Goal: Task Accomplishment & Management: Manage account settings

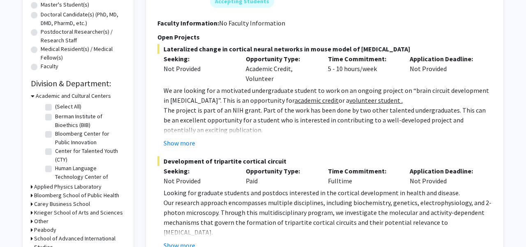
scroll to position [177, 0]
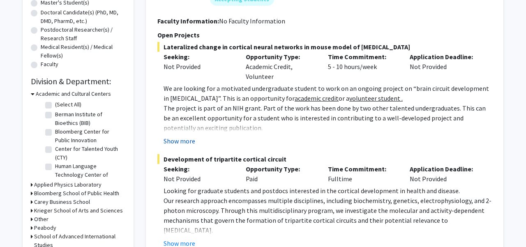
click at [189, 136] on button "Show more" at bounding box center [180, 141] width 32 height 10
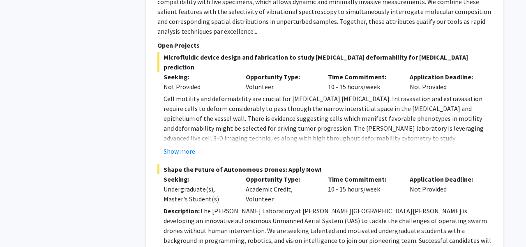
scroll to position [2023, 0]
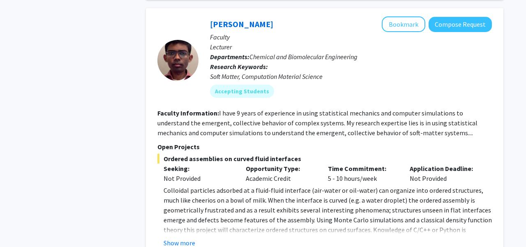
scroll to position [3007, 0]
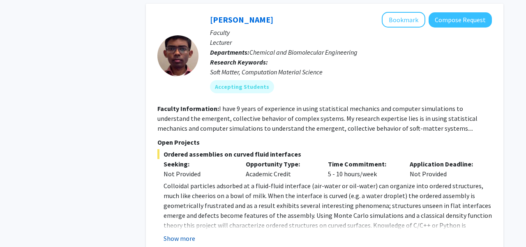
click at [184, 233] on button "Show more" at bounding box center [180, 238] width 32 height 10
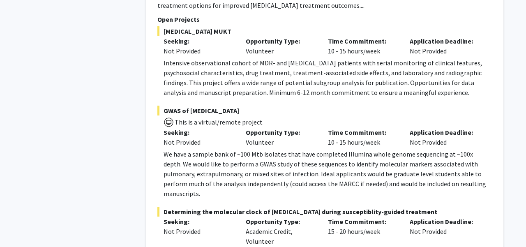
scroll to position [4404, 0]
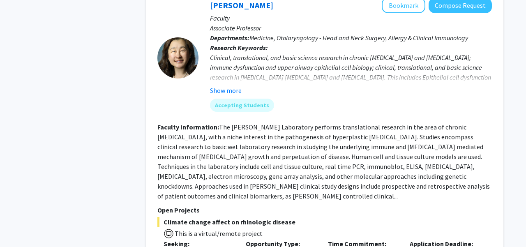
scroll to position [591, 0]
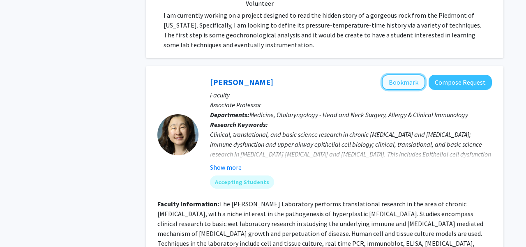
click at [400, 74] on button "Bookmark" at bounding box center [404, 82] width 44 height 16
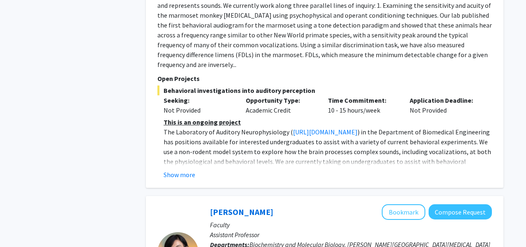
scroll to position [1125, 0]
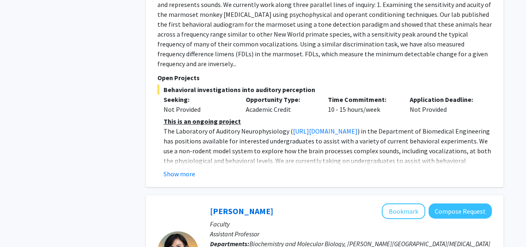
click at [195, 169] on div "Show more" at bounding box center [328, 174] width 328 height 10
click at [190, 169] on button "Show more" at bounding box center [180, 174] width 32 height 10
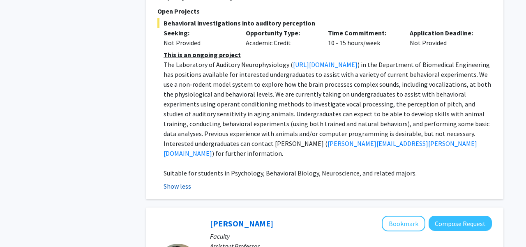
scroll to position [1206, 0]
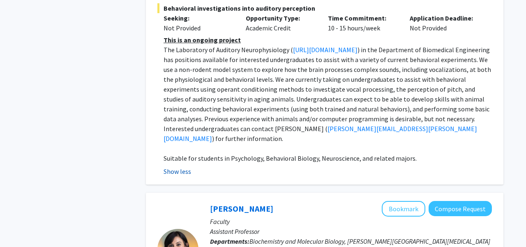
click at [176, 166] on button "Show less" at bounding box center [178, 171] width 28 height 10
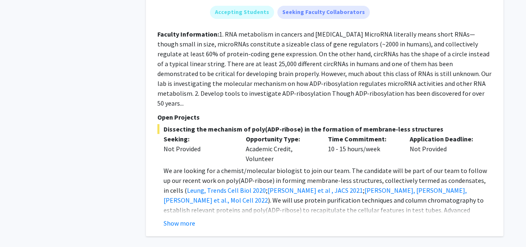
scroll to position [3083, 0]
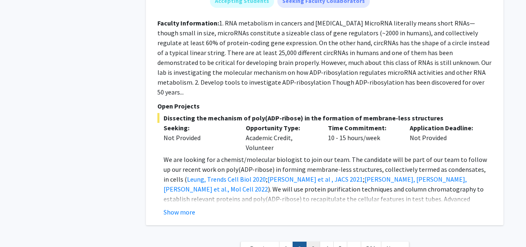
click at [308, 242] on link "3" at bounding box center [313, 249] width 14 height 14
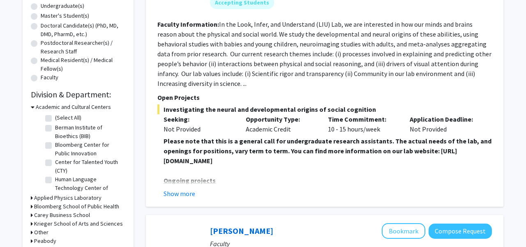
scroll to position [167, 0]
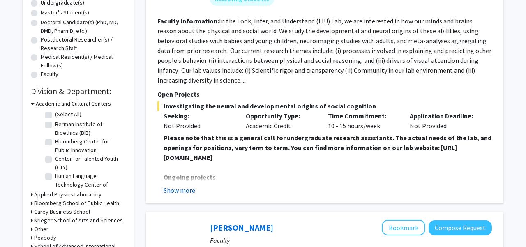
click at [194, 190] on button "Show more" at bounding box center [180, 190] width 32 height 10
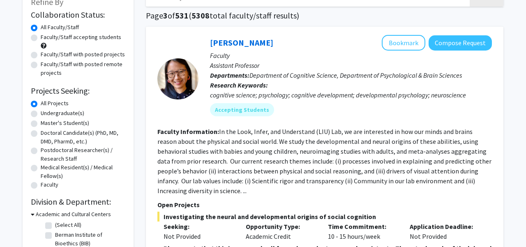
scroll to position [44, 0]
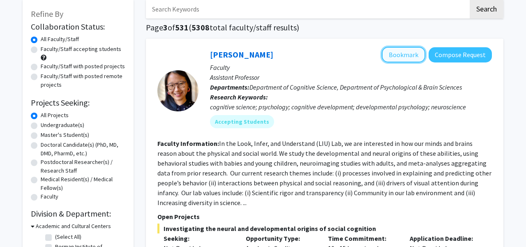
click at [410, 55] on button "Bookmark" at bounding box center [404, 55] width 44 height 16
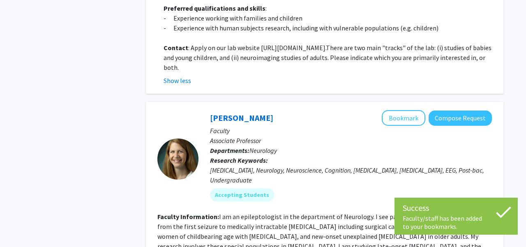
scroll to position [527, 0]
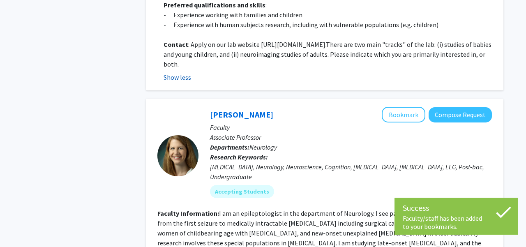
click at [173, 76] on button "Show less" at bounding box center [178, 77] width 28 height 10
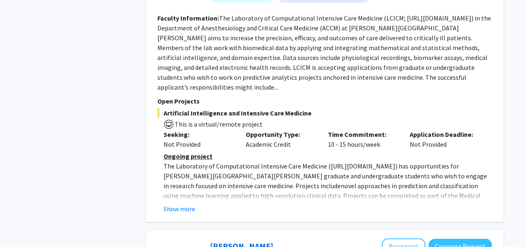
scroll to position [1128, 0]
click at [186, 203] on button "Show more" at bounding box center [180, 208] width 32 height 10
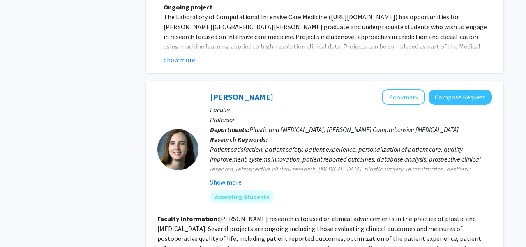
scroll to position [1276, 0]
click at [406, 90] on button "Bookmark" at bounding box center [404, 98] width 44 height 16
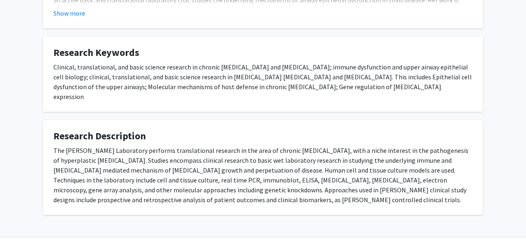
scroll to position [404, 0]
